Goal: Task Accomplishment & Management: Use online tool/utility

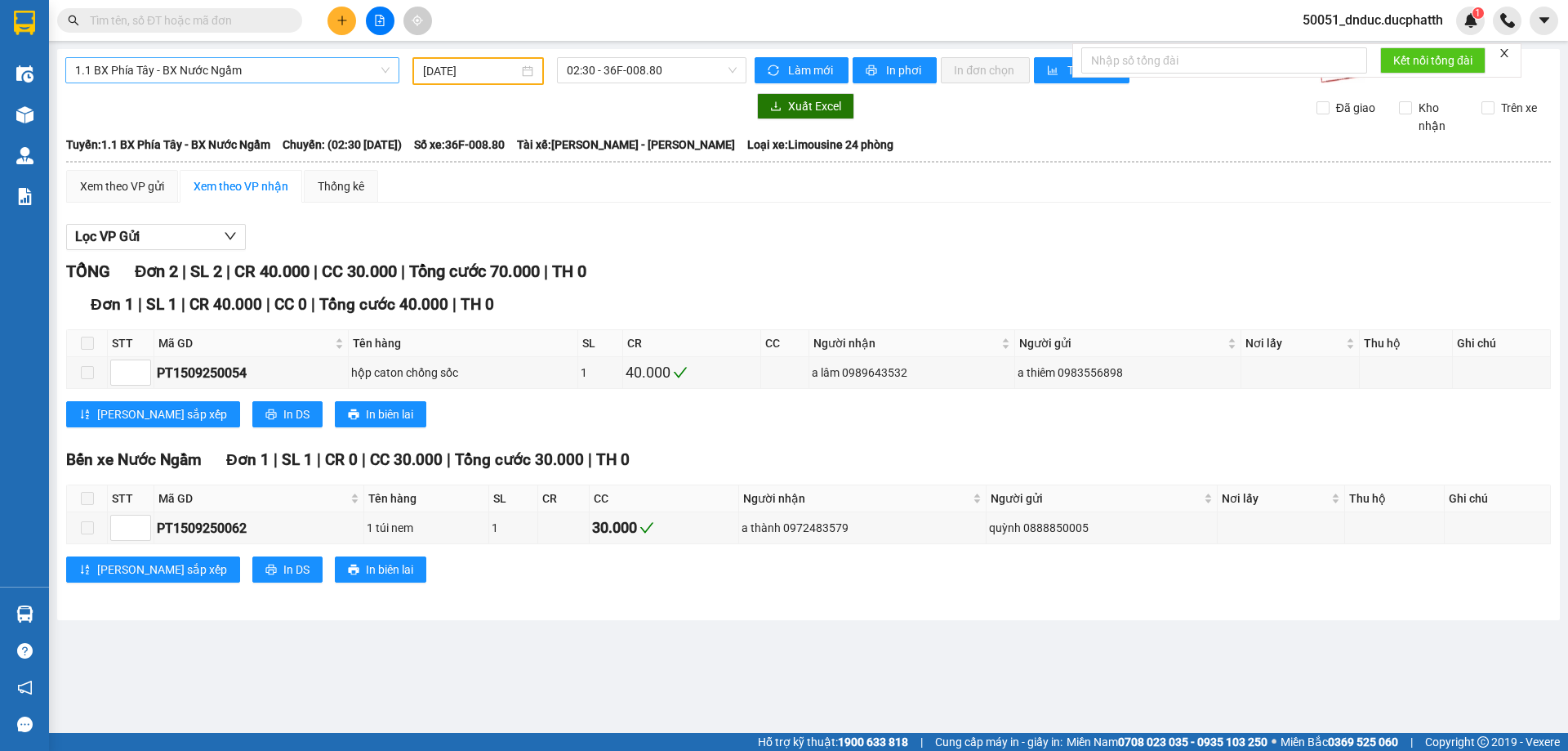
click at [294, 76] on span "1.1 BX Phía Tây - BX Nước Ngầm" at bounding box center [233, 70] width 314 height 25
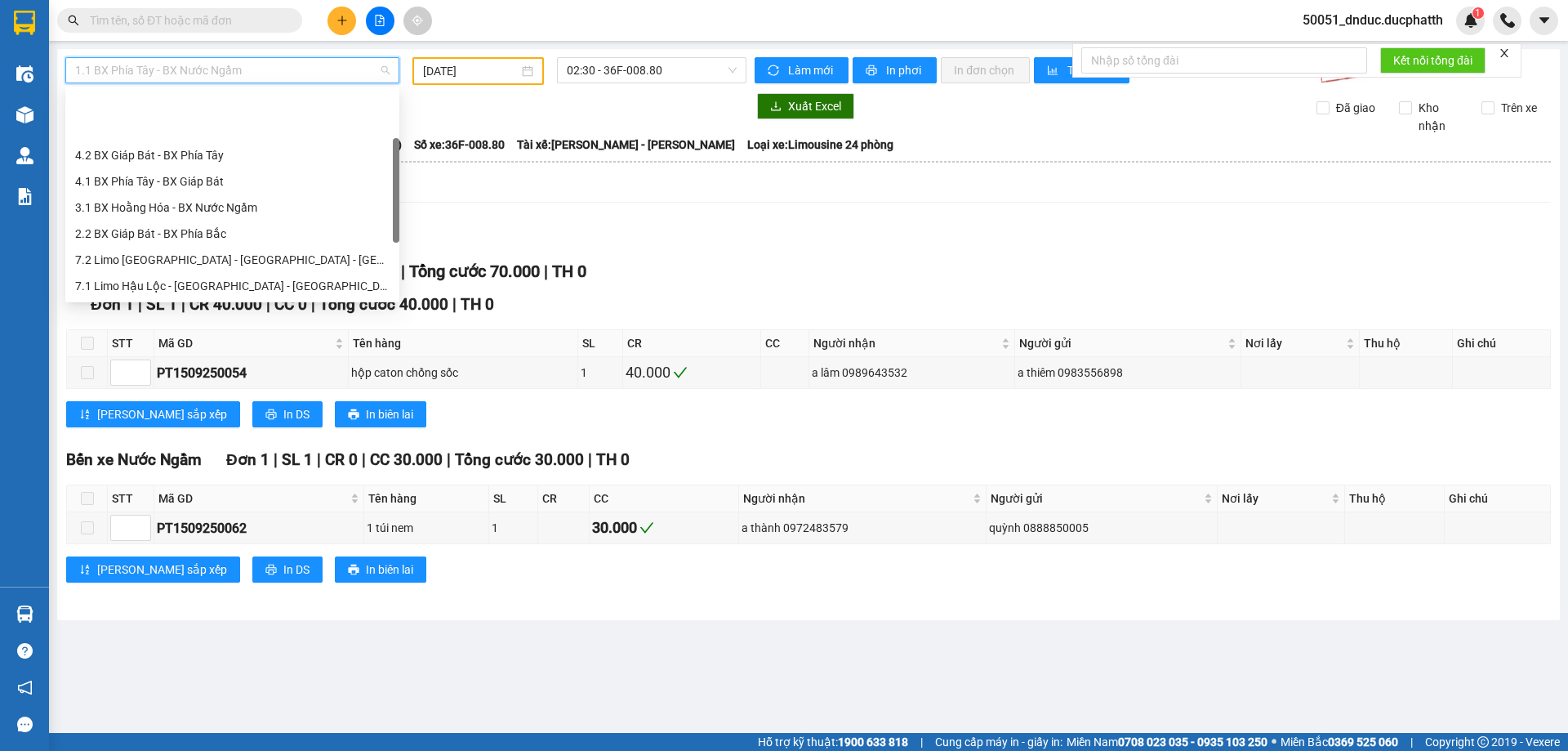
scroll to position [78, 0]
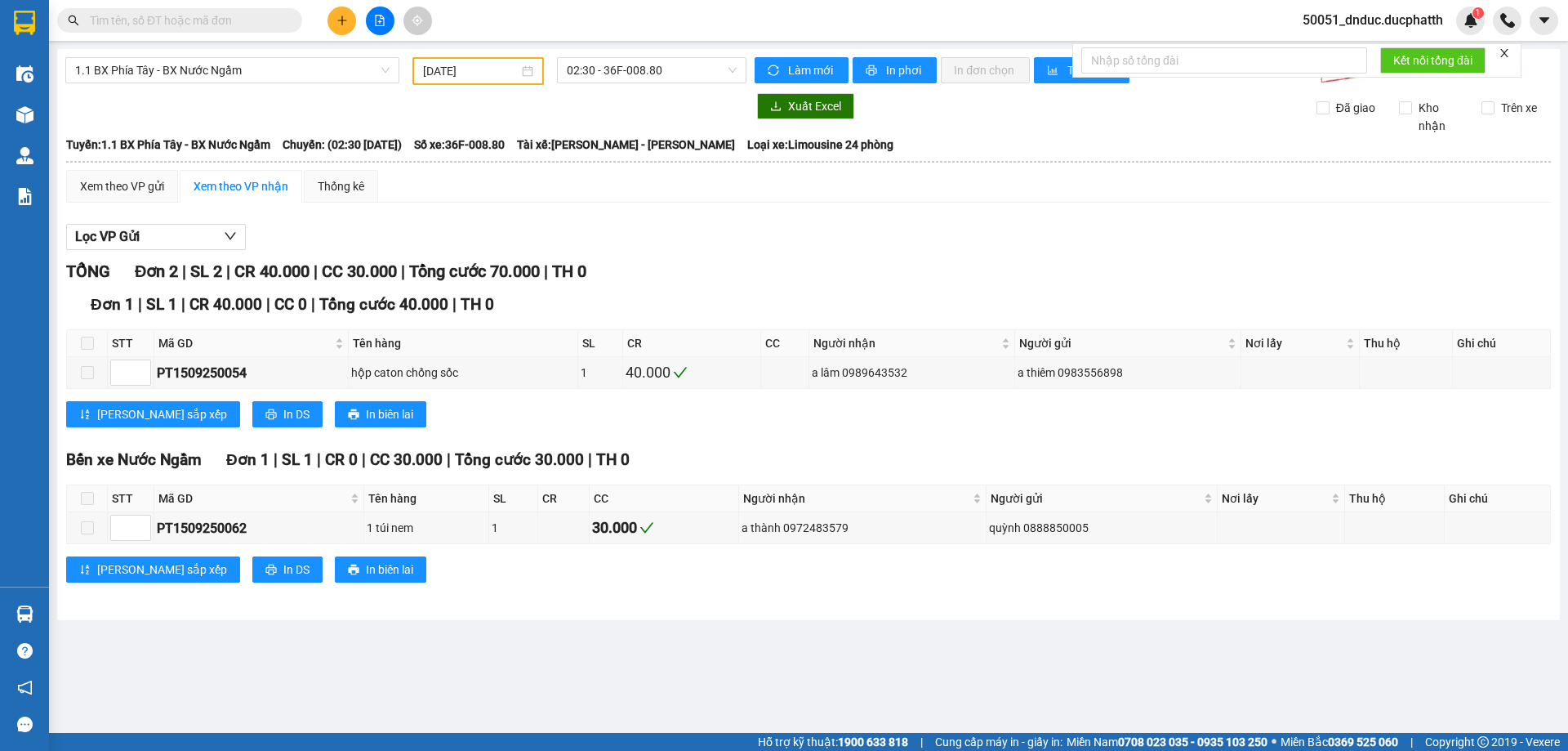
click at [591, 109] on div at bounding box center [406, 106] width 681 height 26
click at [468, 83] on div "[DATE]" at bounding box center [478, 71] width 131 height 27
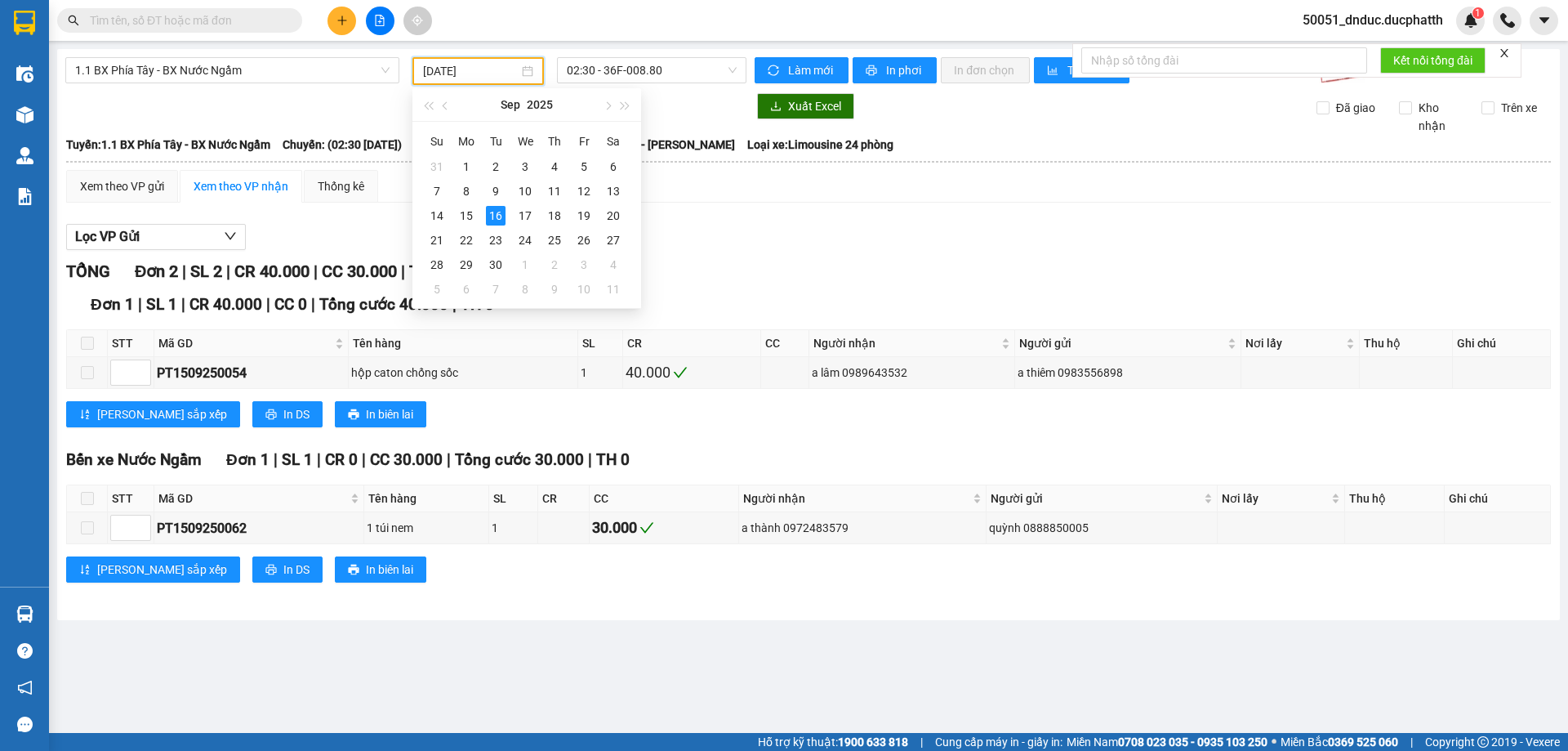
click at [469, 77] on input "[DATE]" at bounding box center [470, 70] width 95 height 18
click at [609, 105] on span "button" at bounding box center [607, 106] width 9 height 9
click at [609, 106] on span "button" at bounding box center [607, 106] width 9 height 9
click at [447, 108] on span "button" at bounding box center [447, 106] width 9 height 9
click at [492, 210] on div "14" at bounding box center [495, 215] width 20 height 20
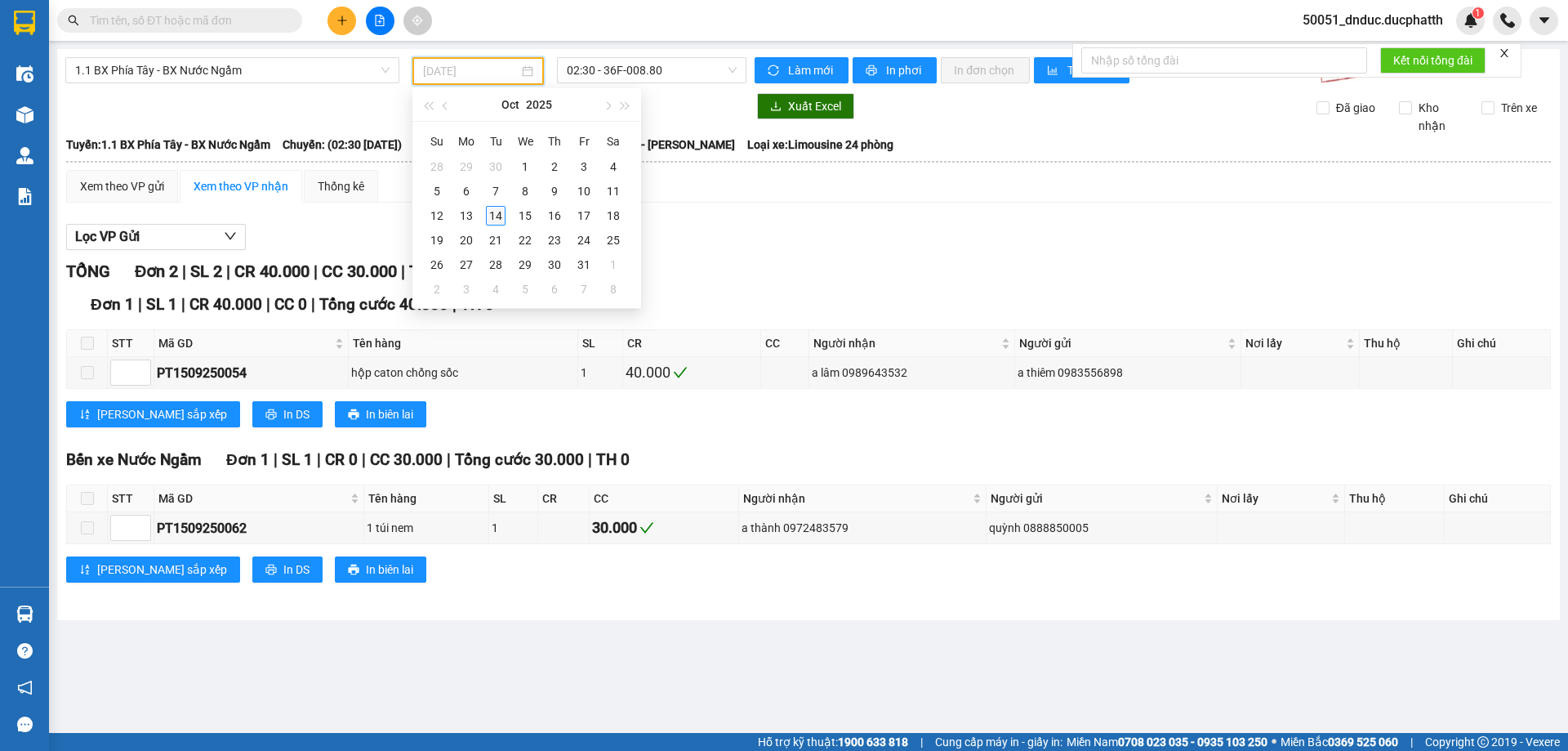
type input "[DATE]"
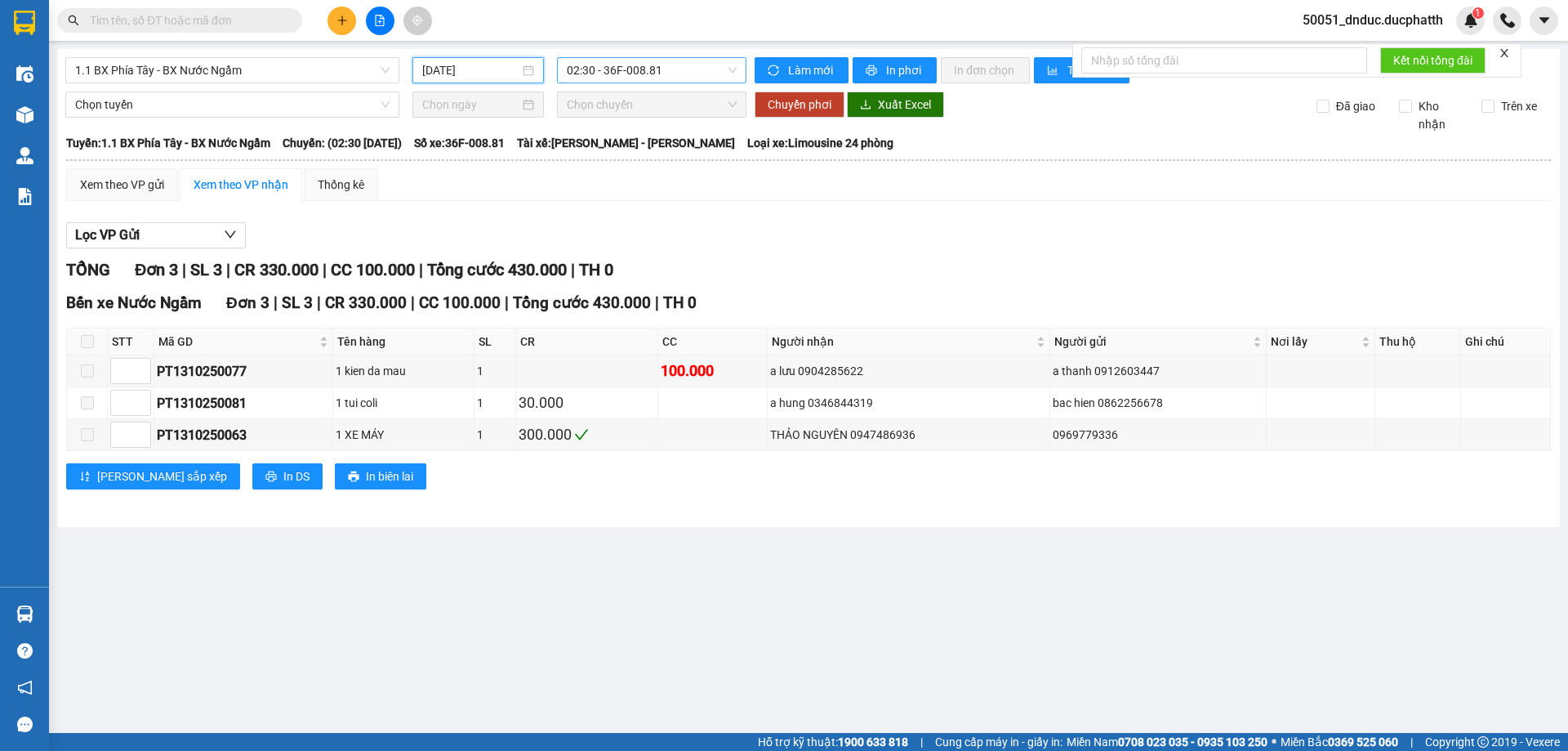
click at [635, 76] on span "02:30 - 36F-008.81" at bounding box center [651, 70] width 170 height 25
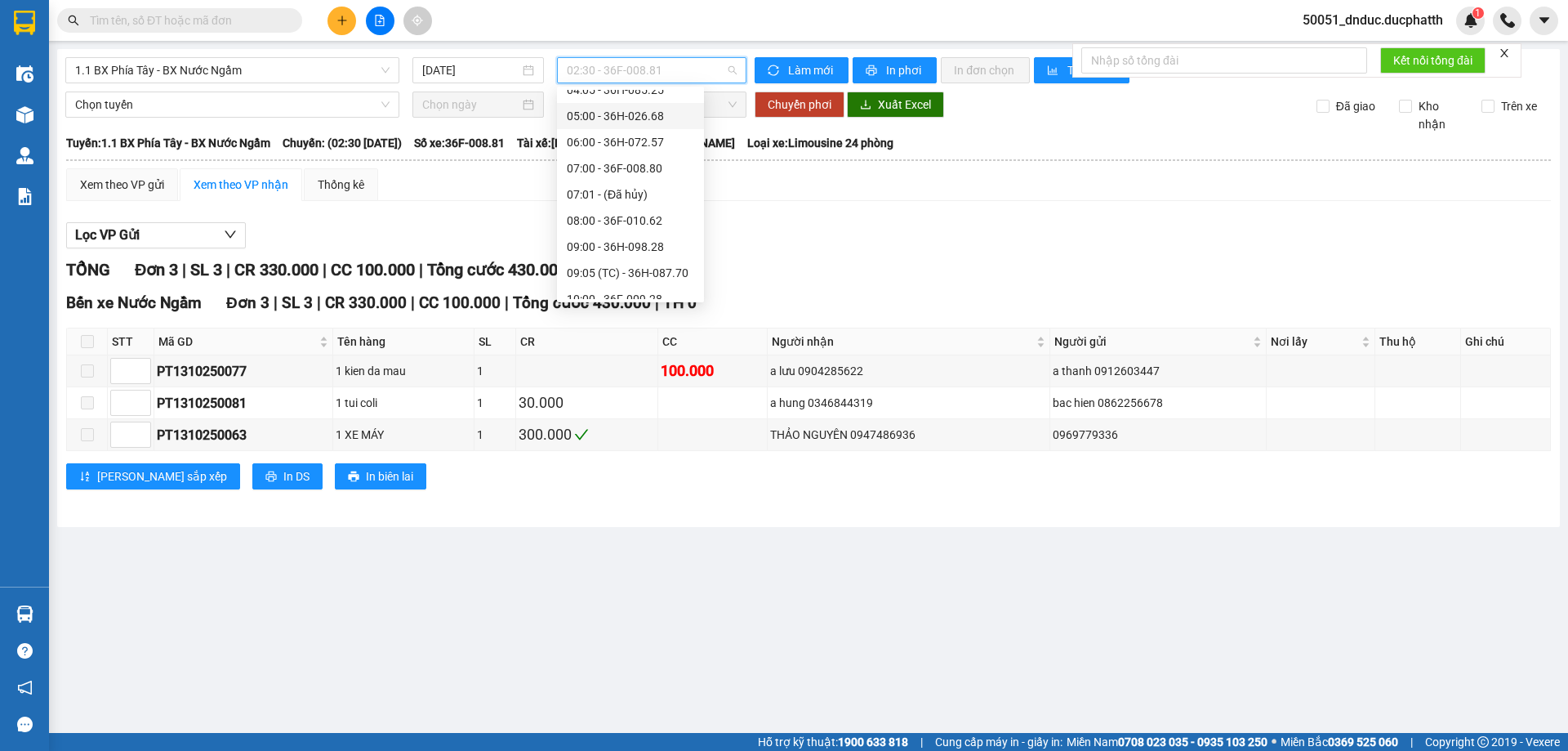
scroll to position [82, 0]
click at [621, 210] on div "07:00 - 36F-008.80" at bounding box center [630, 203] width 127 height 18
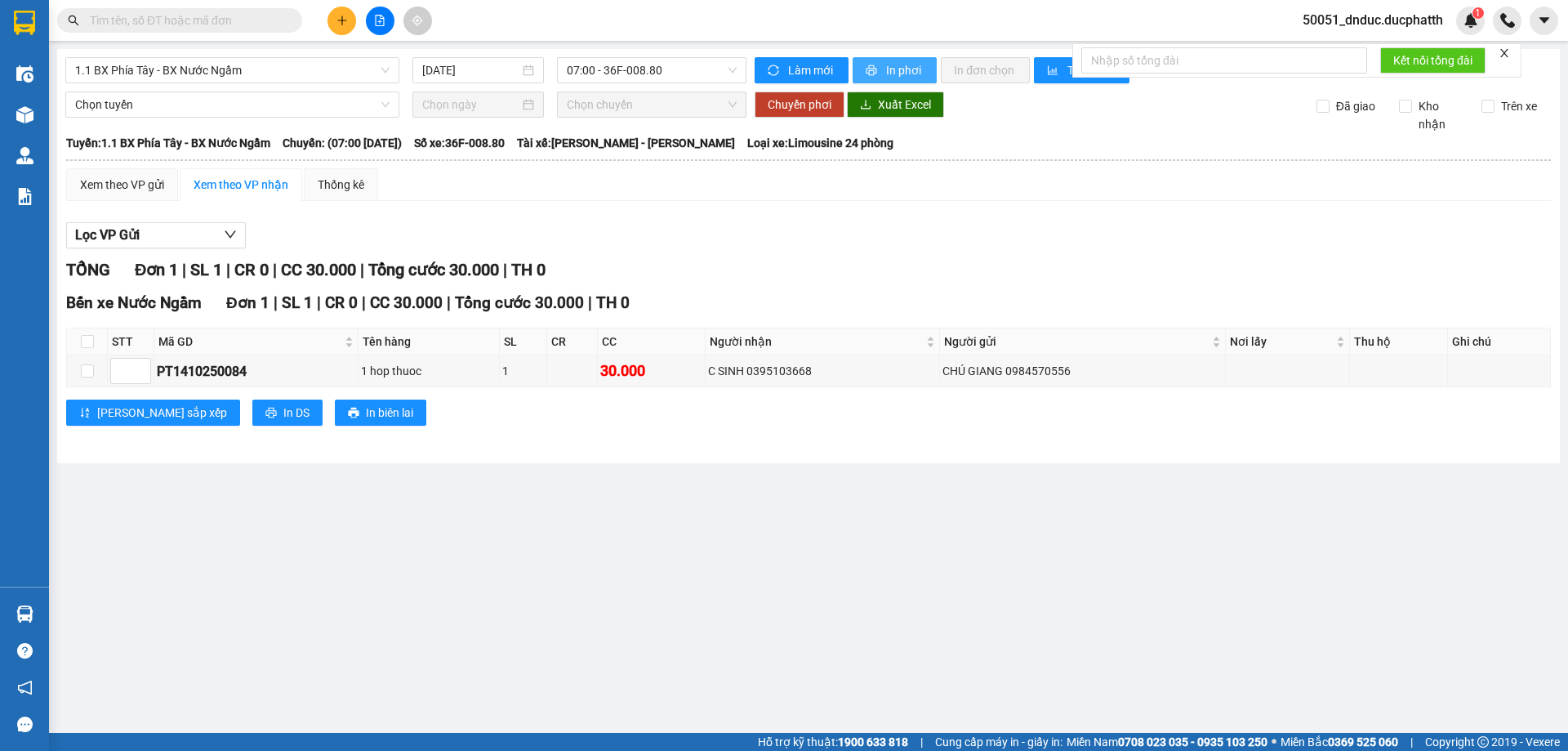
click at [885, 59] on button "In phơi" at bounding box center [894, 70] width 84 height 26
